Goal: Task Accomplishment & Management: Manage account settings

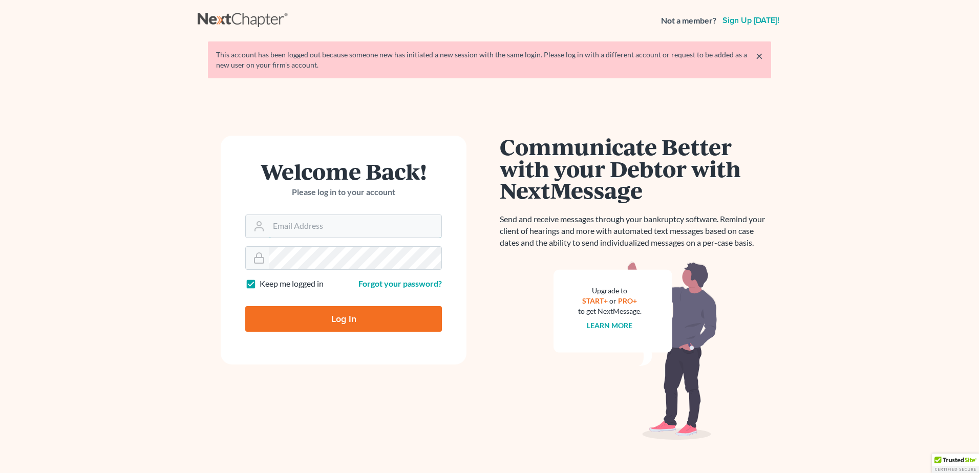
type input "[EMAIL_ADDRESS][DOMAIN_NAME]"
drag, startPoint x: 408, startPoint y: 304, endPoint x: 412, endPoint y: 308, distance: 5.4
click at [410, 307] on div "Log In" at bounding box center [343, 315] width 197 height 34
click at [419, 318] on input "Log In" at bounding box center [343, 319] width 197 height 26
type input "Thinking..."
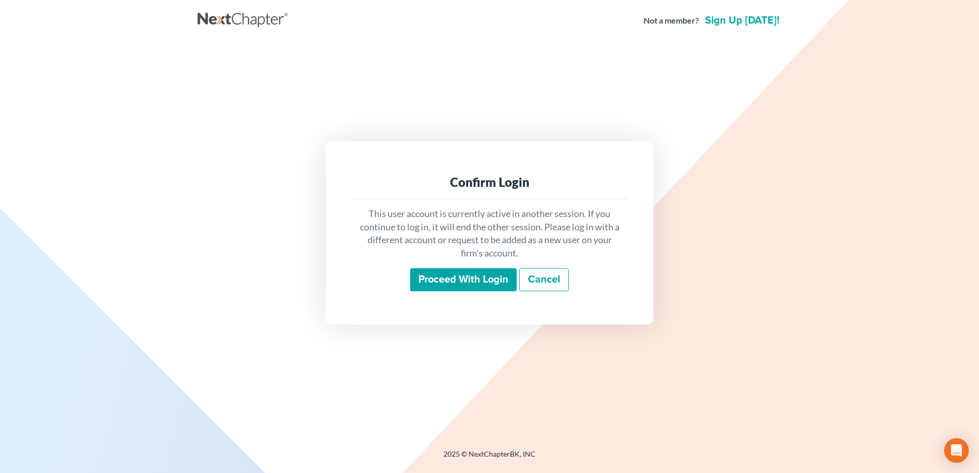
click at [439, 282] on input "Proceed with login" at bounding box center [463, 280] width 107 height 24
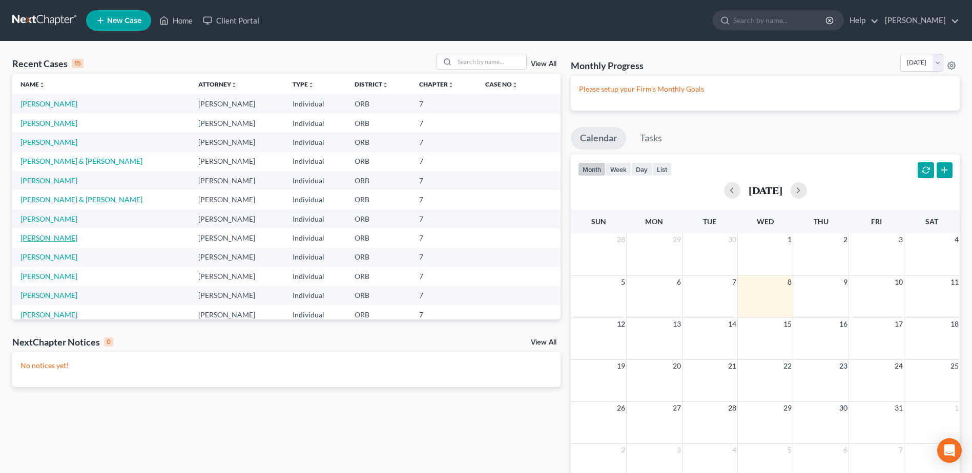
click at [61, 239] on link "[PERSON_NAME]" at bounding box center [48, 238] width 57 height 9
